Goal: Find specific page/section: Find specific page/section

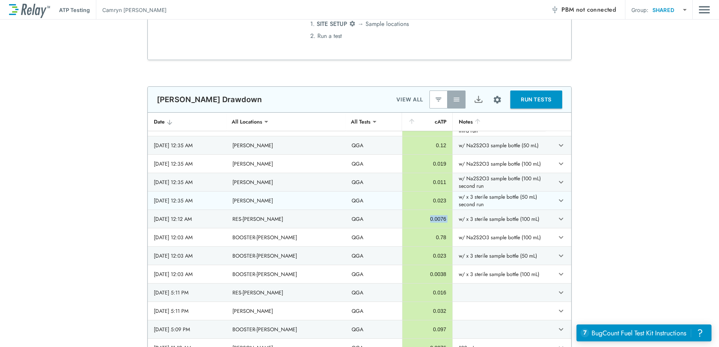
click at [425, 200] on div "0.023" at bounding box center [427, 201] width 38 height 8
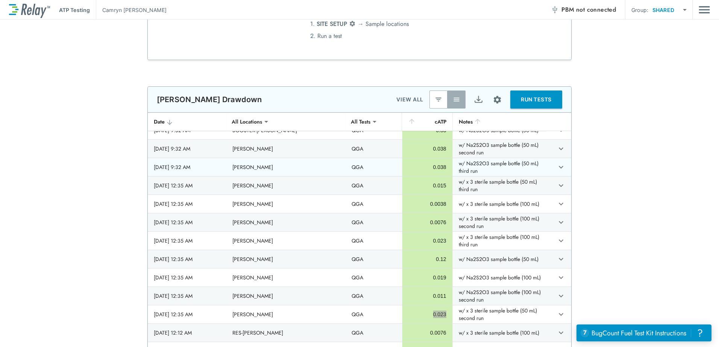
scroll to position [490, 0]
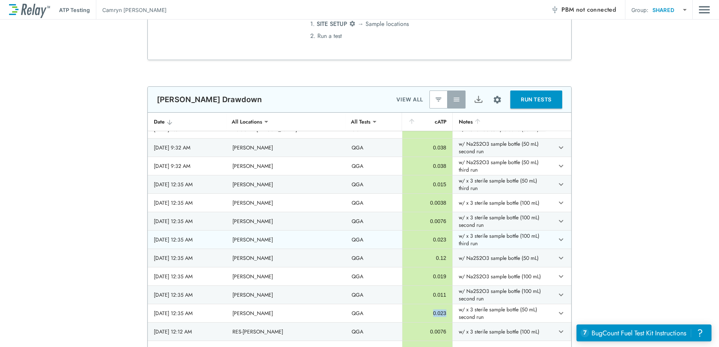
click at [433, 237] on div "0.023" at bounding box center [427, 240] width 38 height 8
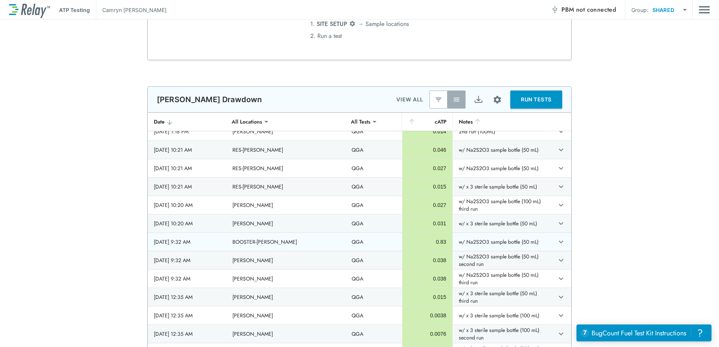
scroll to position [415, 0]
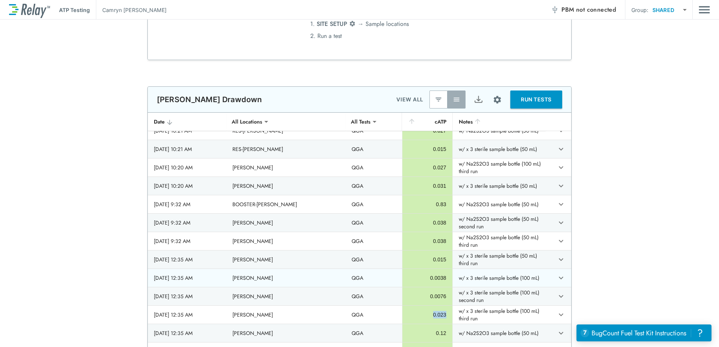
click at [425, 278] on div "0.0038" at bounding box center [427, 278] width 38 height 8
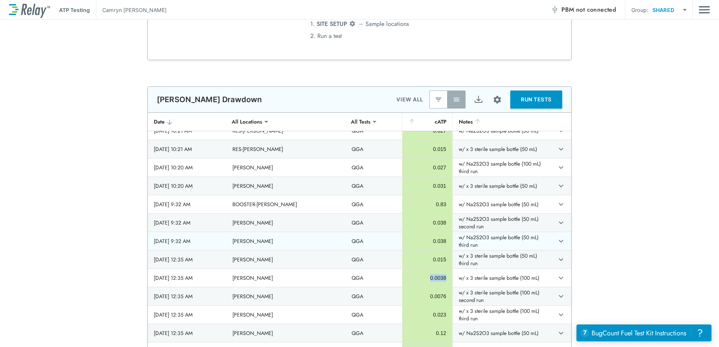
click at [428, 242] on div "0.038" at bounding box center [427, 242] width 38 height 8
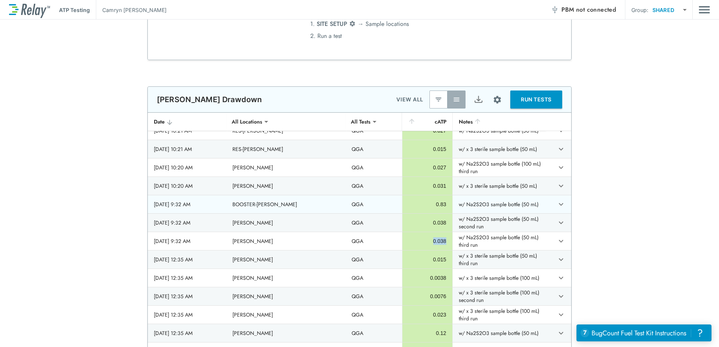
click at [430, 204] on div "0.83" at bounding box center [427, 205] width 38 height 8
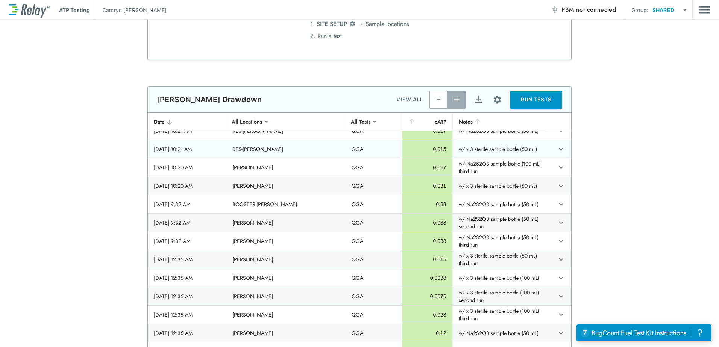
click at [427, 147] on div "0.015" at bounding box center [427, 149] width 38 height 8
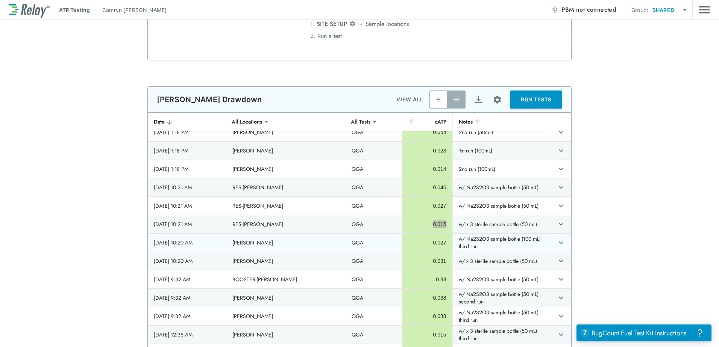
scroll to position [302, 0]
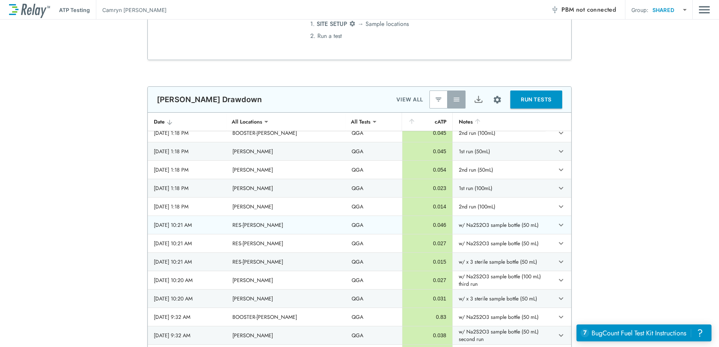
click at [423, 226] on div "0.046" at bounding box center [427, 225] width 38 height 8
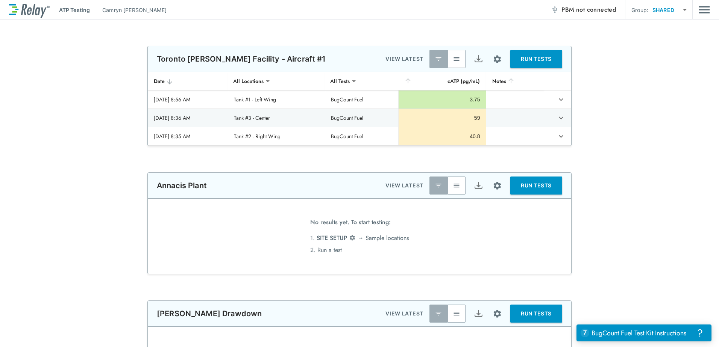
scroll to position [55, 0]
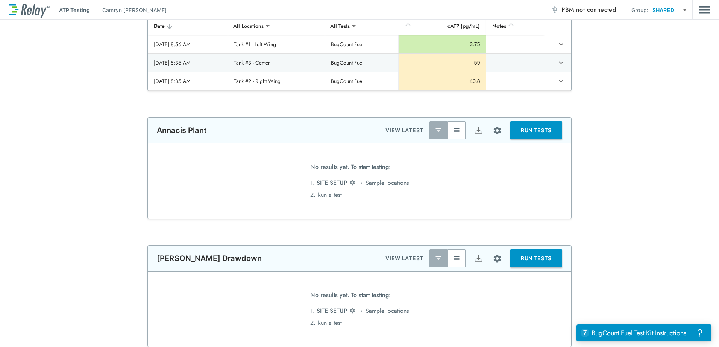
click at [453, 257] on img "button" at bounding box center [457, 259] width 8 height 8
click at [489, 262] on button "Site setup" at bounding box center [497, 259] width 20 height 20
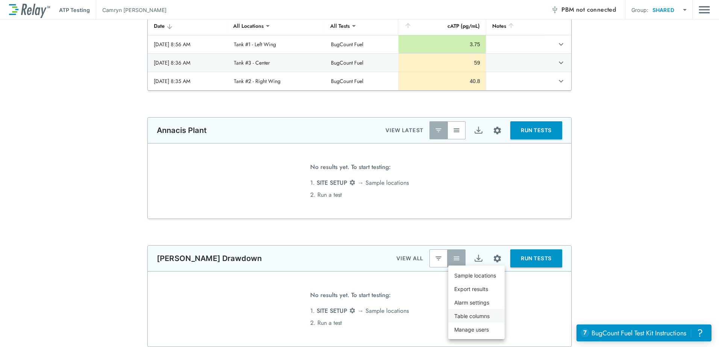
click at [490, 317] on li "Table columns" at bounding box center [476, 316] width 56 height 14
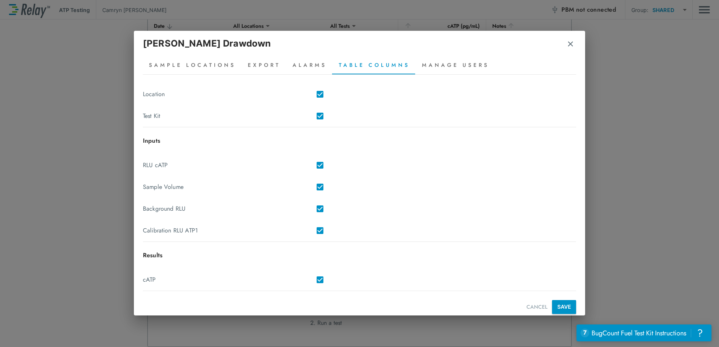
scroll to position [121, 0]
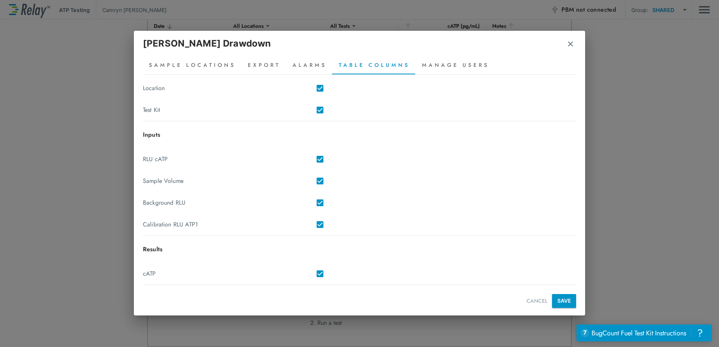
click at [552, 300] on button "SAVE" at bounding box center [564, 301] width 24 height 14
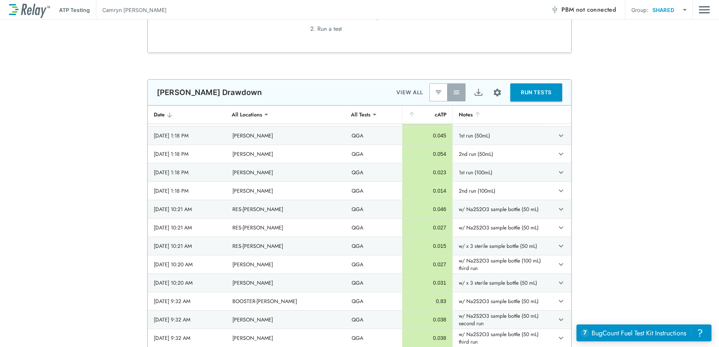
scroll to position [376, 0]
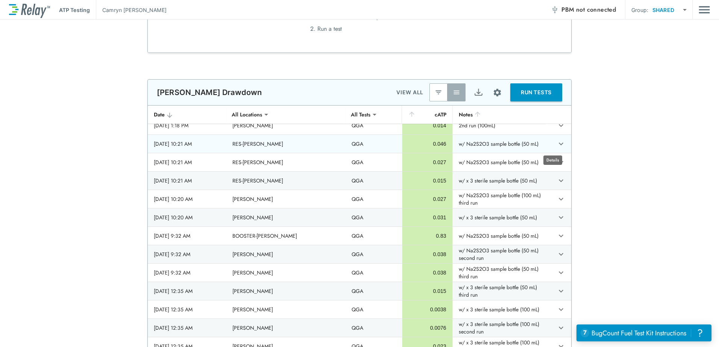
click at [556, 141] on icon "expand row" at bounding box center [560, 143] width 9 height 9
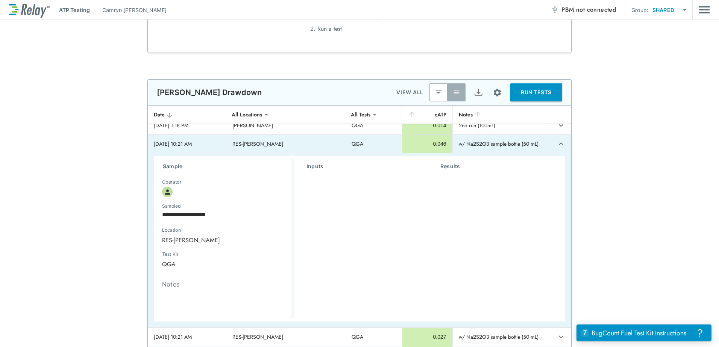
click at [450, 172] on div "Results" at bounding box center [495, 237] width 134 height 157
click at [442, 166] on h3 "Results" at bounding box center [498, 166] width 116 height 9
click at [306, 168] on h3 "Inputs" at bounding box center [364, 166] width 116 height 9
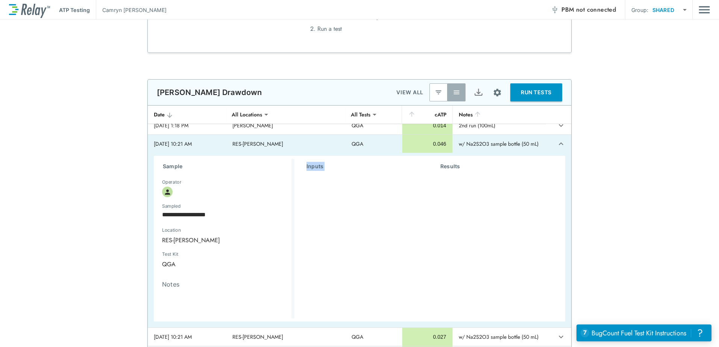
drag, startPoint x: 304, startPoint y: 168, endPoint x: 322, endPoint y: 199, distance: 36.0
click at [322, 199] on div "Inputs" at bounding box center [361, 237] width 134 height 157
click at [176, 199] on div "​ Operator" at bounding box center [201, 192] width 89 height 18
click at [556, 145] on icon "expand row" at bounding box center [560, 143] width 9 height 9
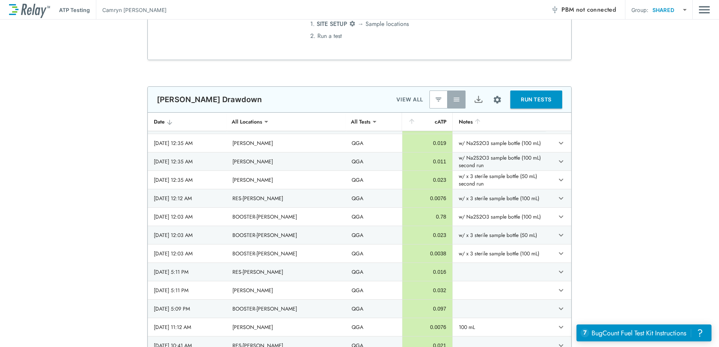
scroll to position [586, 0]
